Goal: Task Accomplishment & Management: Manage account settings

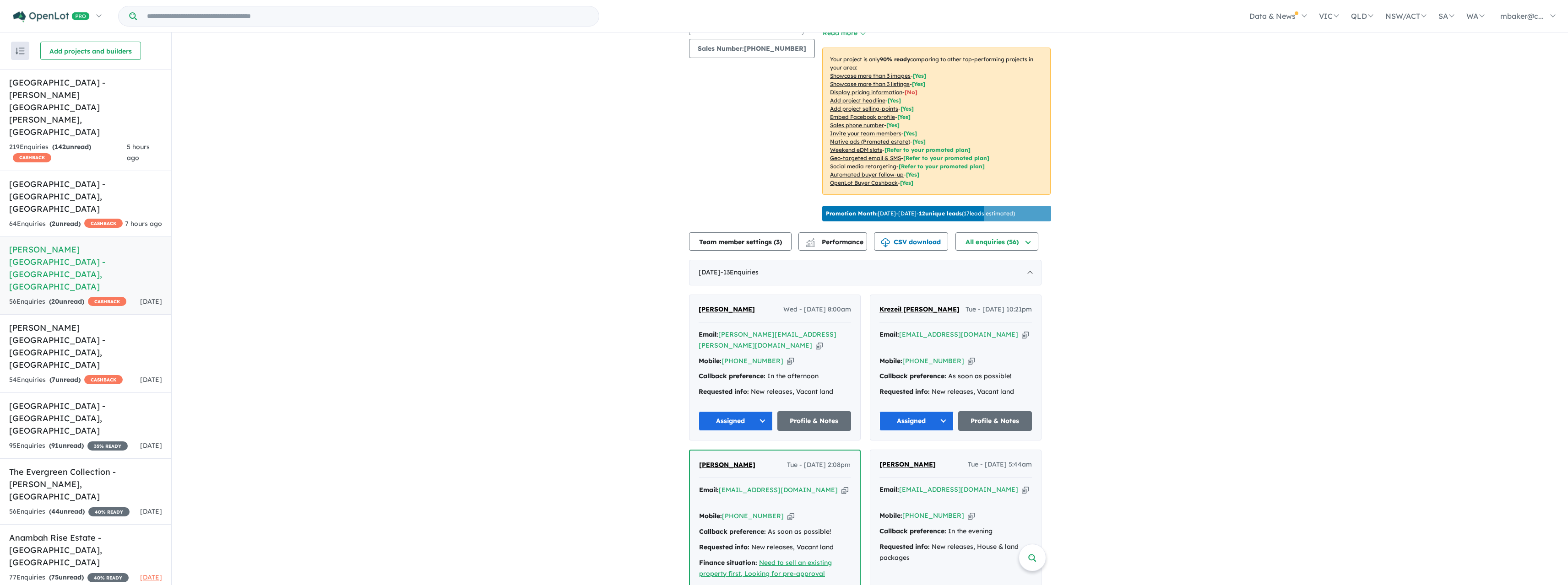
scroll to position [183, 0]
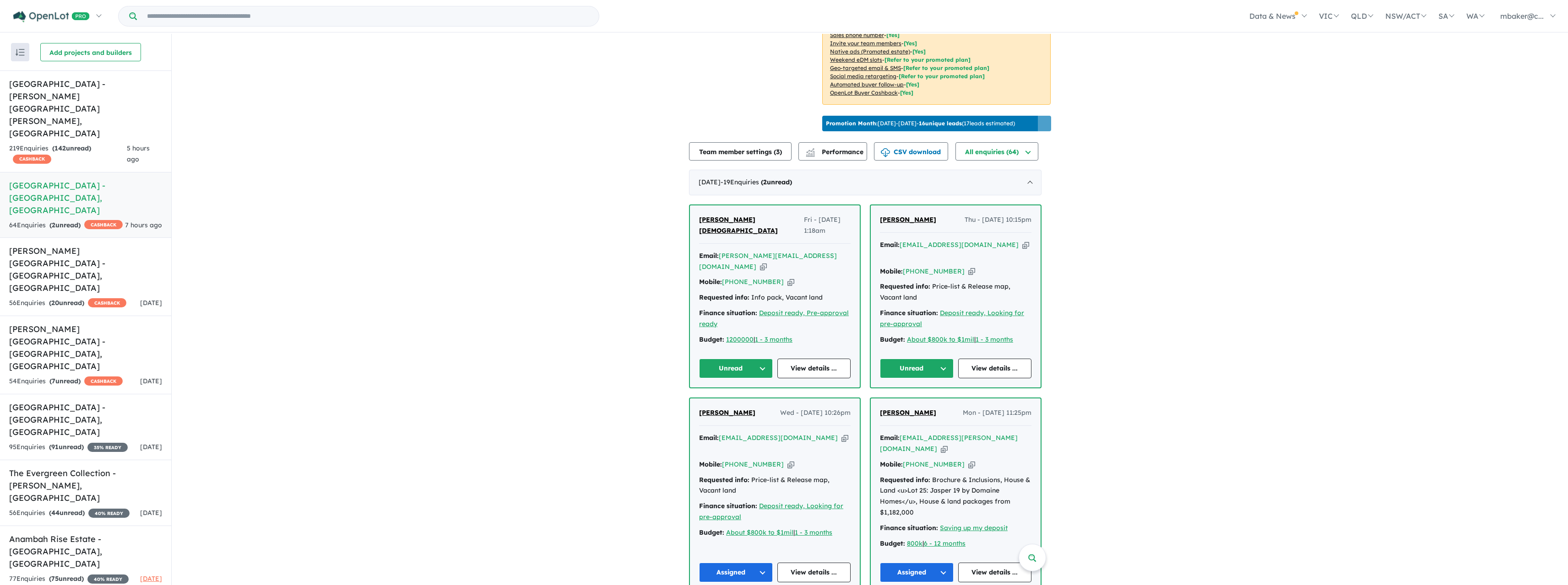
scroll to position [275, 0]
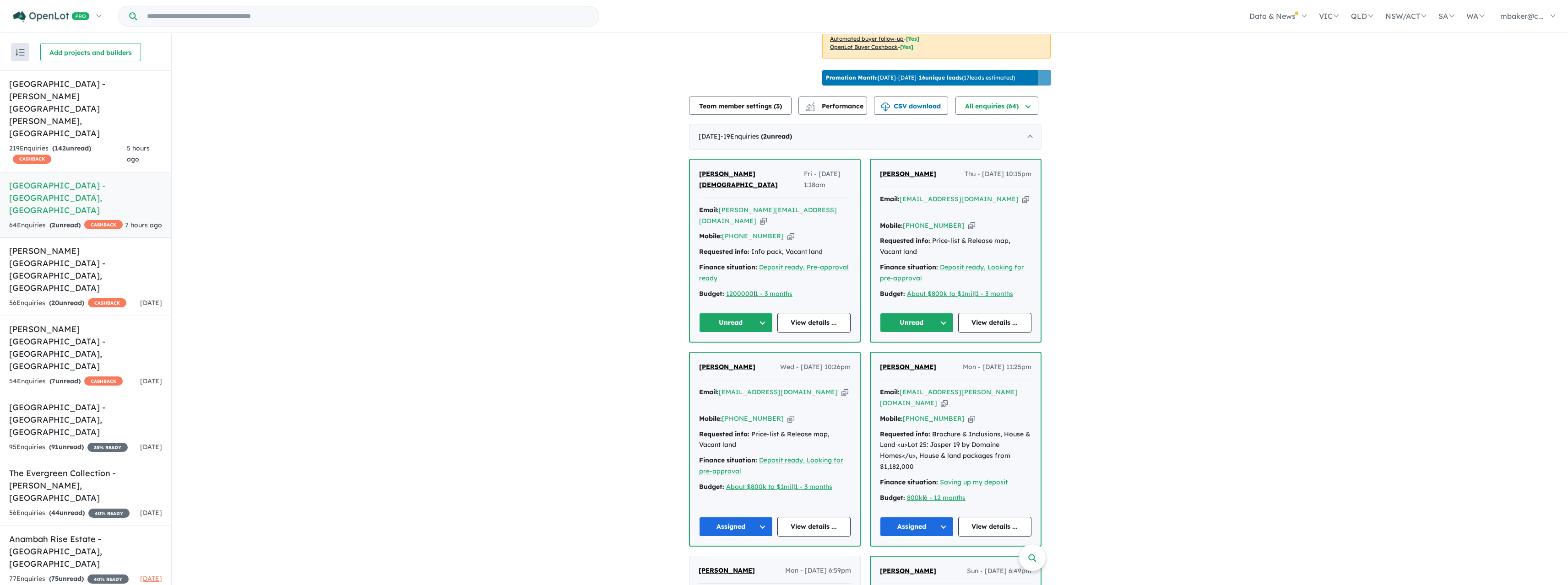
click at [739, 313] on button "Unread" at bounding box center [735, 323] width 74 height 20
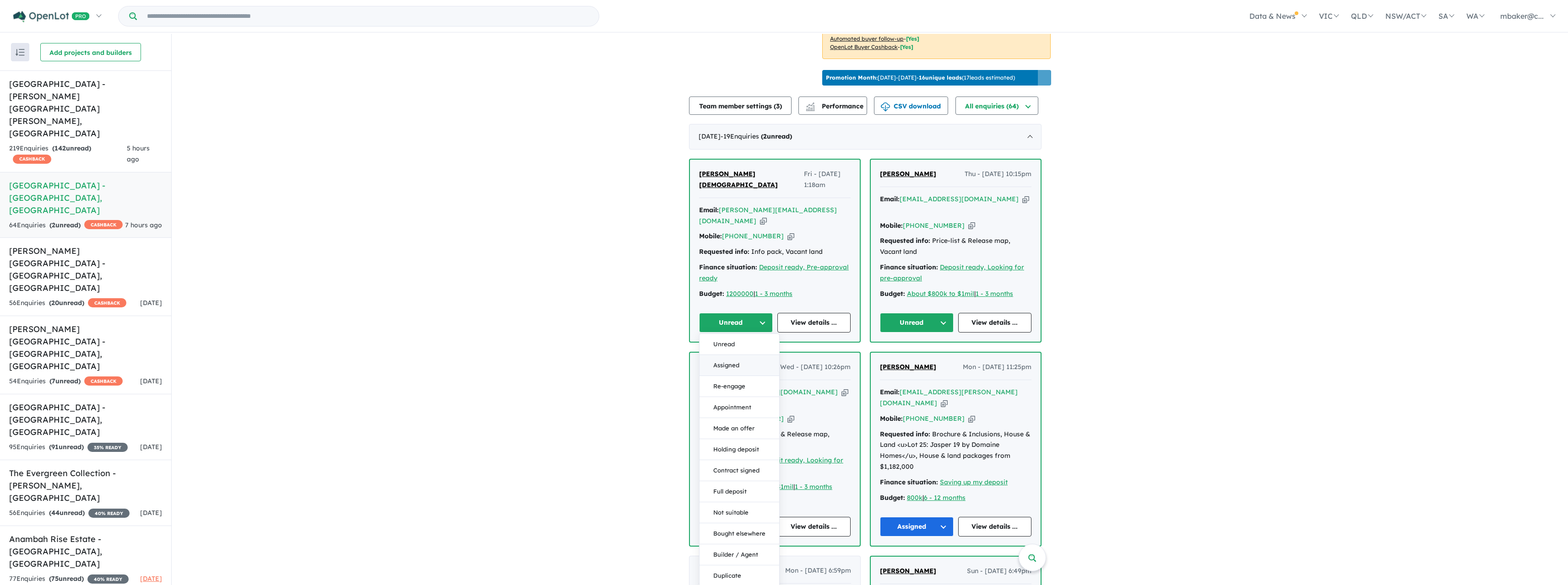
click at [739, 358] on button "Assigned" at bounding box center [739, 366] width 79 height 21
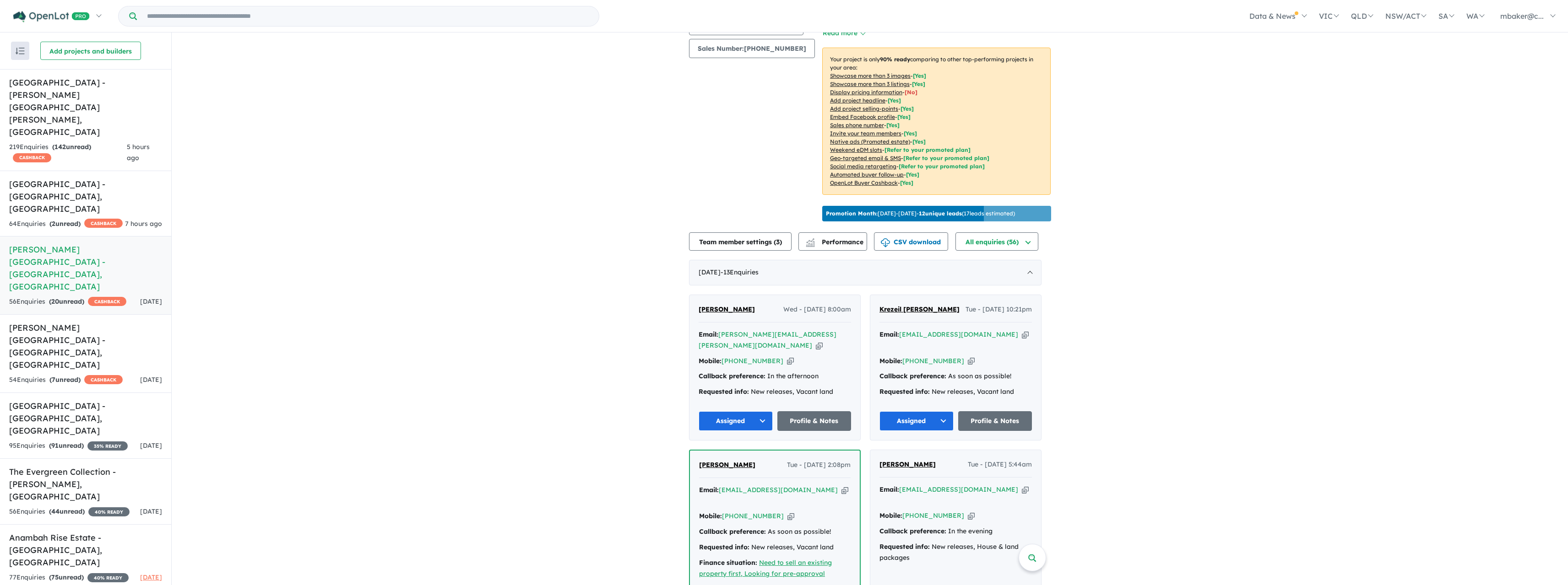
scroll to position [183, 0]
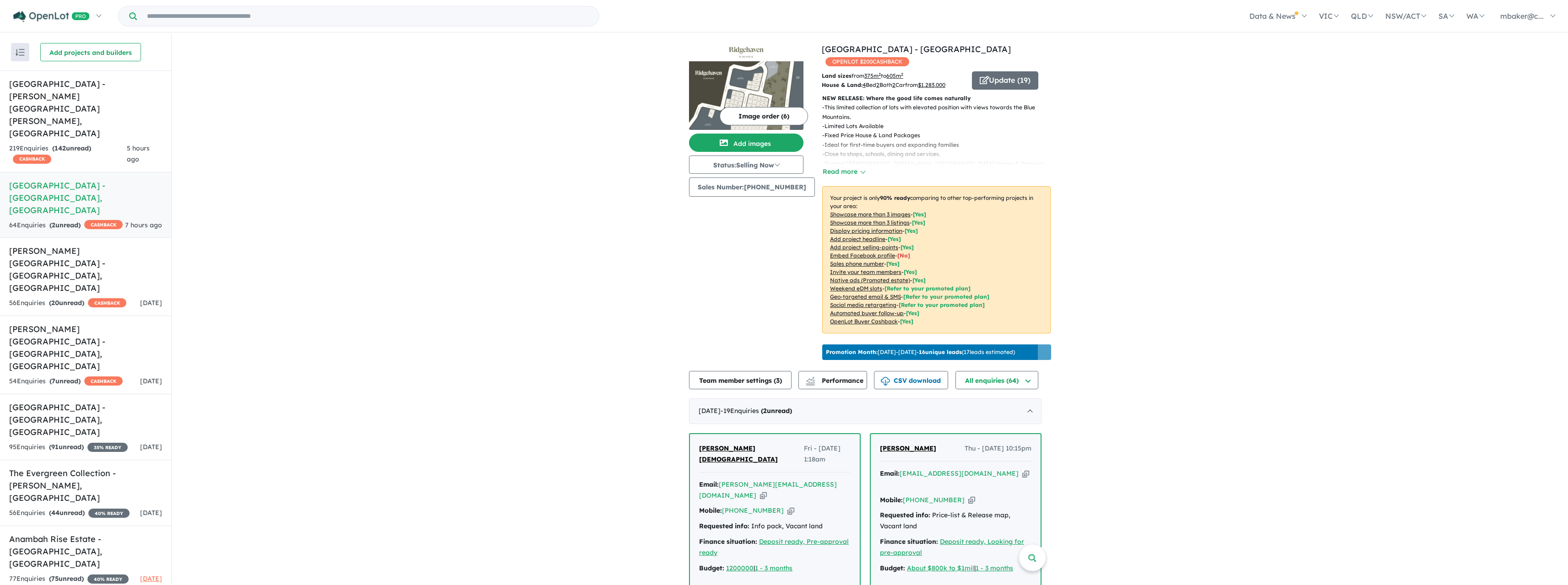
click at [924, 444] on span "Mohammed Ali" at bounding box center [908, 448] width 56 height 8
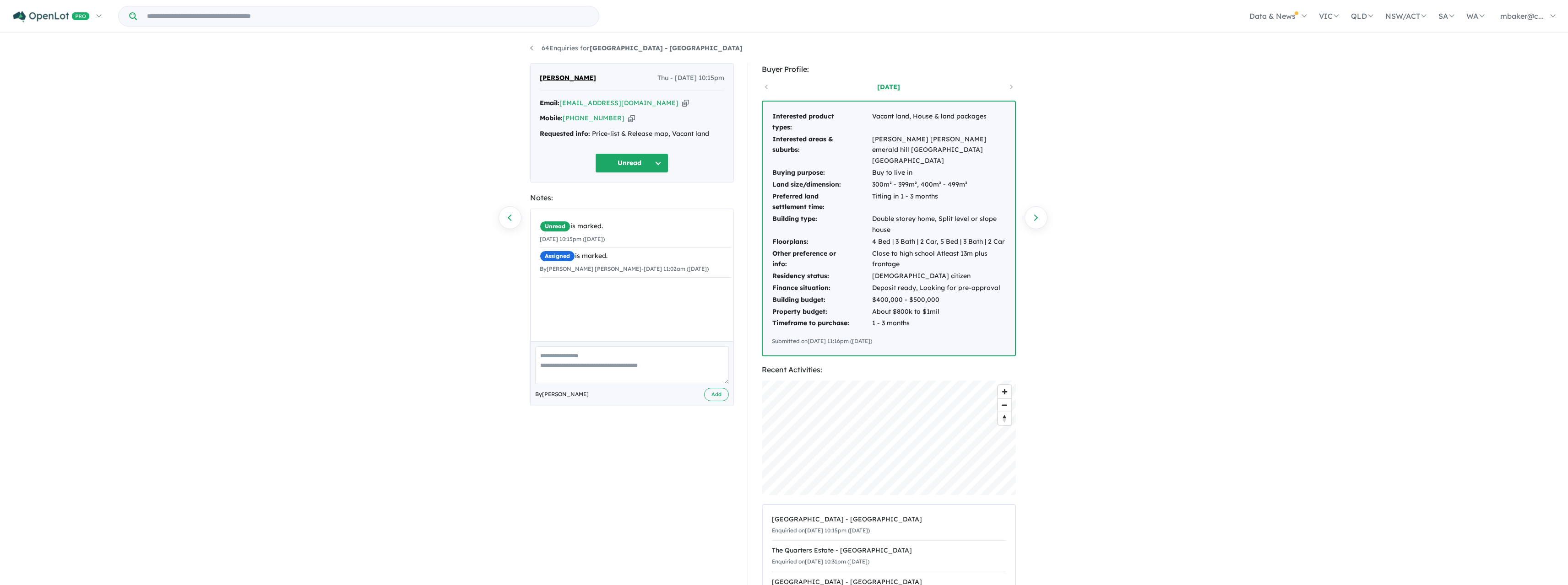
click at [682, 106] on icon "button" at bounding box center [685, 103] width 7 height 10
click at [649, 158] on button "Unread" at bounding box center [632, 163] width 73 height 20
click at [643, 199] on button "Assigned" at bounding box center [635, 206] width 79 height 21
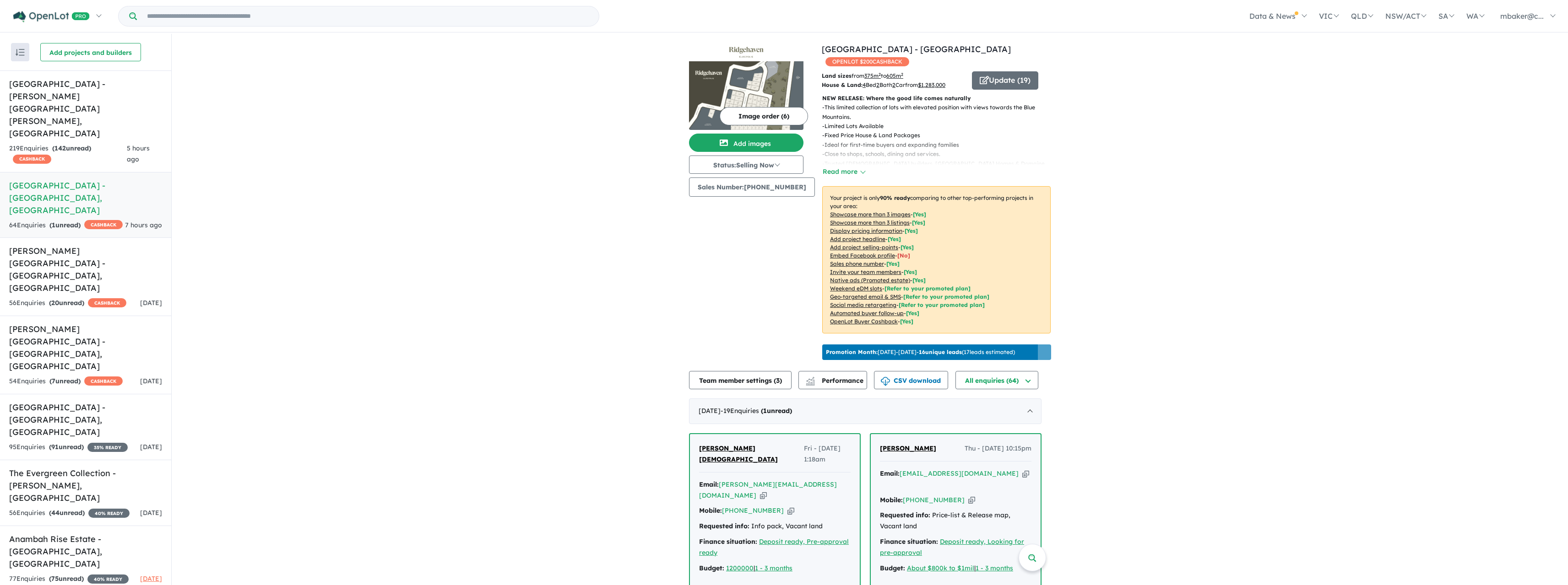
click at [738, 446] on span "[PERSON_NAME][DEMOGRAPHIC_DATA]" at bounding box center [738, 454] width 79 height 20
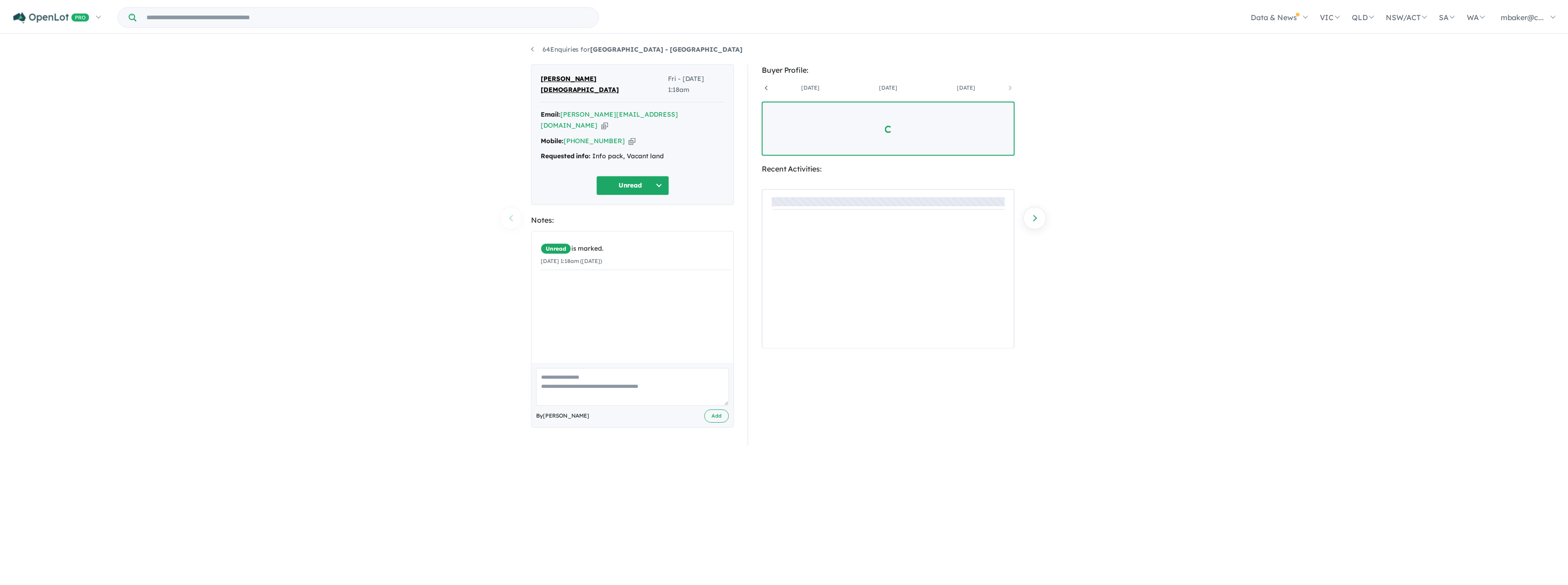
scroll to position [0, 458]
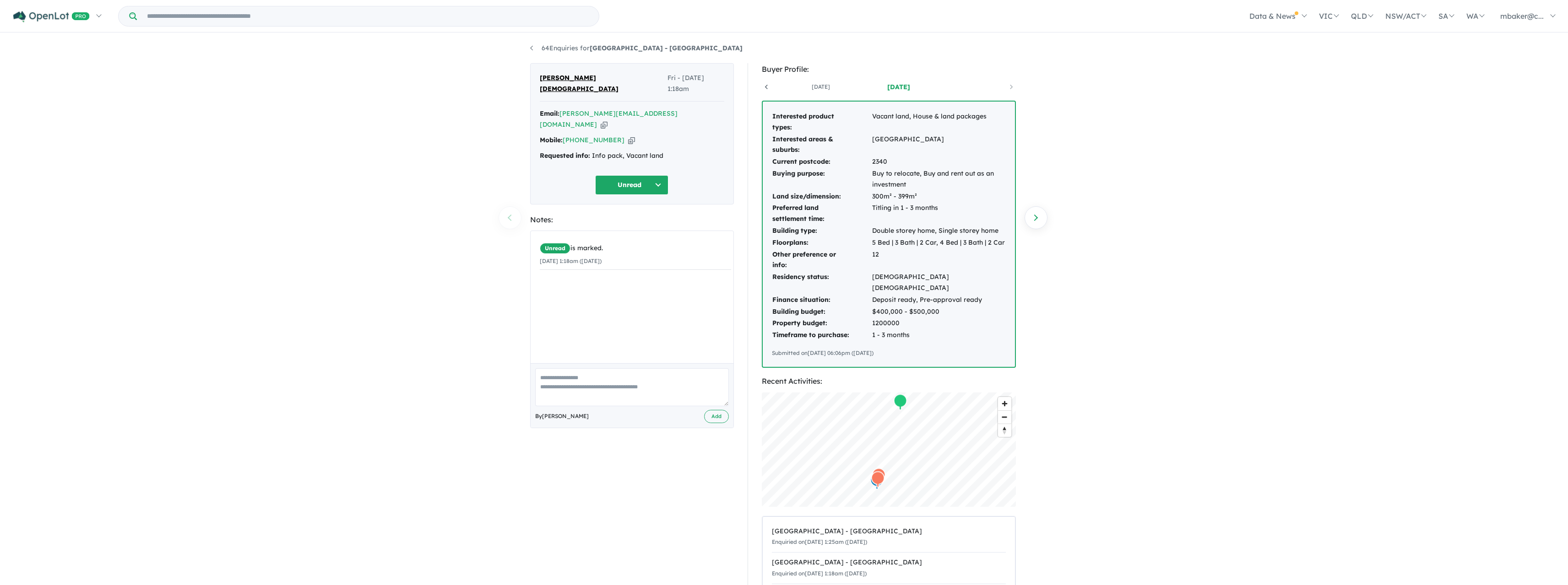
click at [650, 109] on div "Email: [PERSON_NAME][EMAIL_ADDRESS][DOMAIN_NAME] Copied!" at bounding box center [632, 119] width 185 height 22
click at [608, 119] on icon "button" at bounding box center [604, 124] width 7 height 10
click at [615, 175] on button "Unread" at bounding box center [632, 185] width 73 height 20
click at [622, 218] on button "Assigned" at bounding box center [635, 228] width 79 height 21
